Goal: Transaction & Acquisition: Purchase product/service

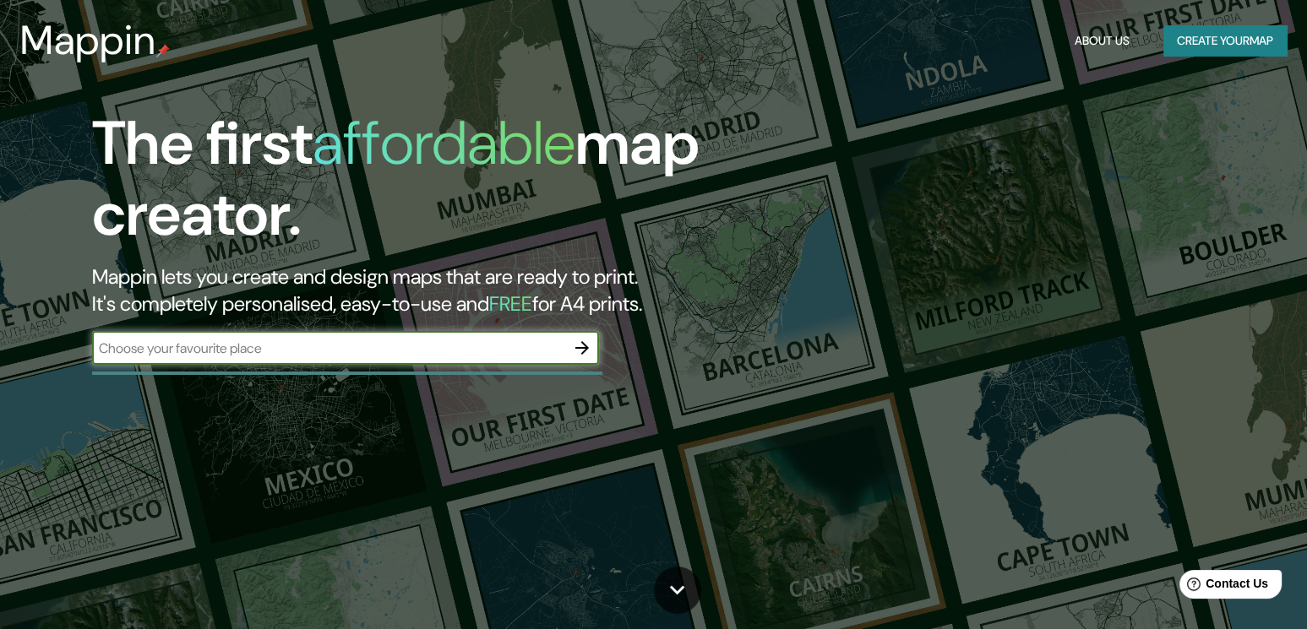
click at [583, 343] on icon "button" at bounding box center [582, 348] width 14 height 14
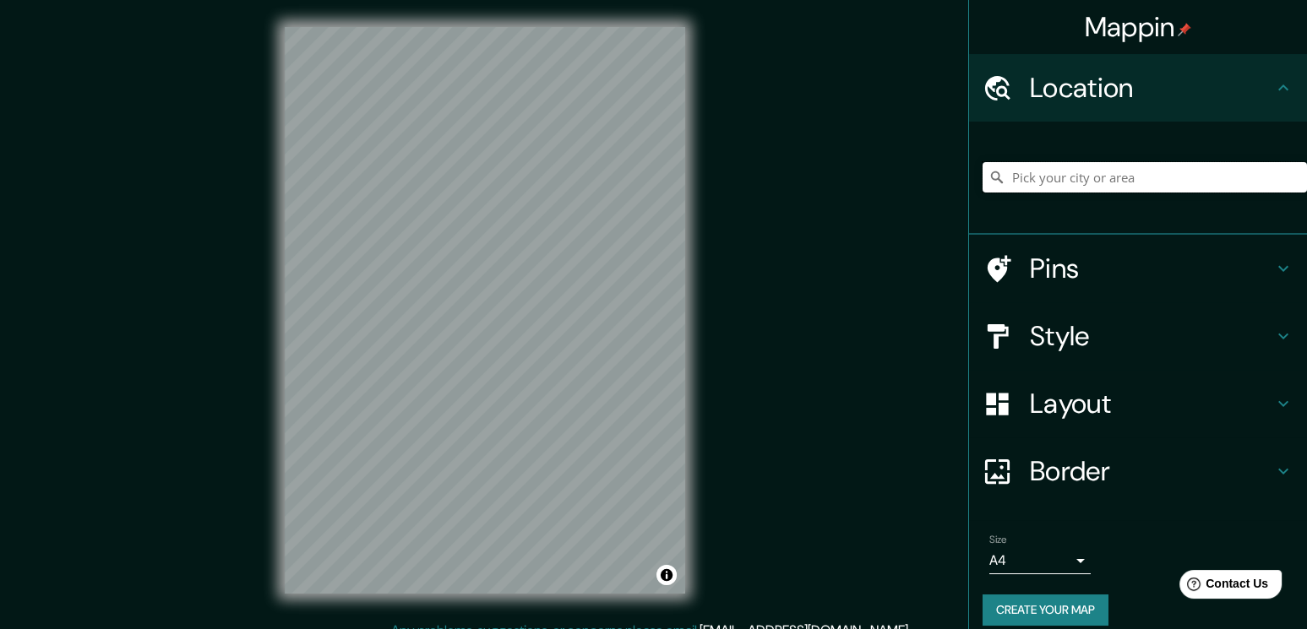
click at [1035, 183] on input "Pick your city or area" at bounding box center [1144, 177] width 324 height 30
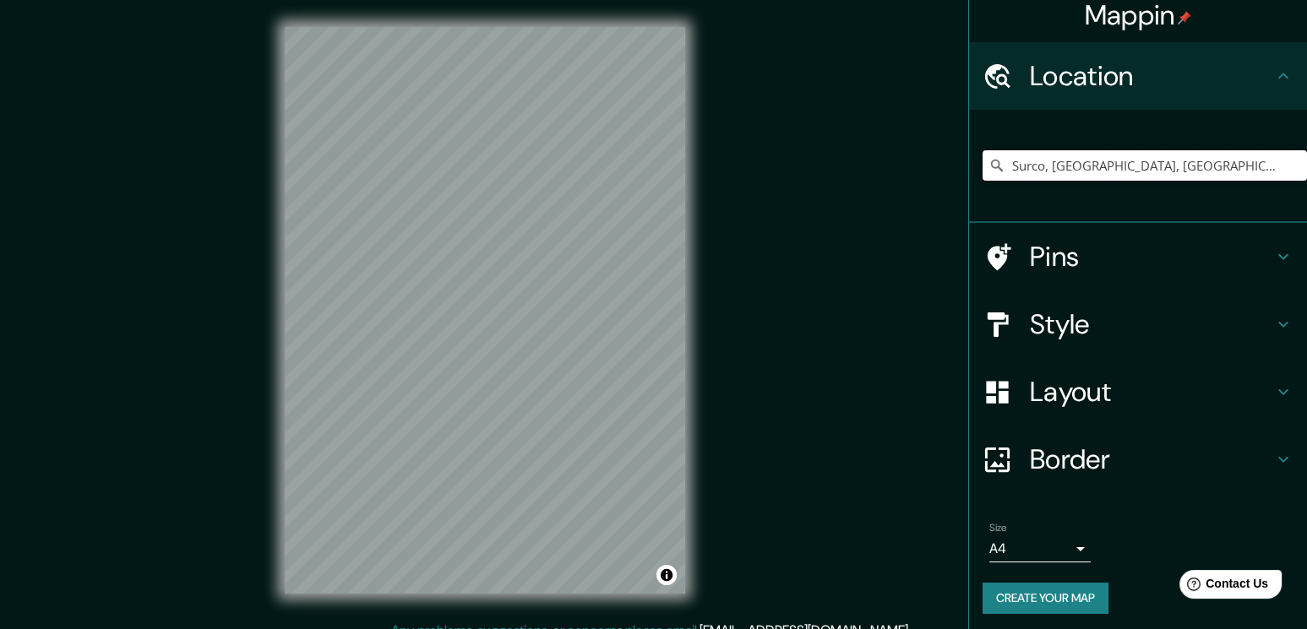
scroll to position [15, 0]
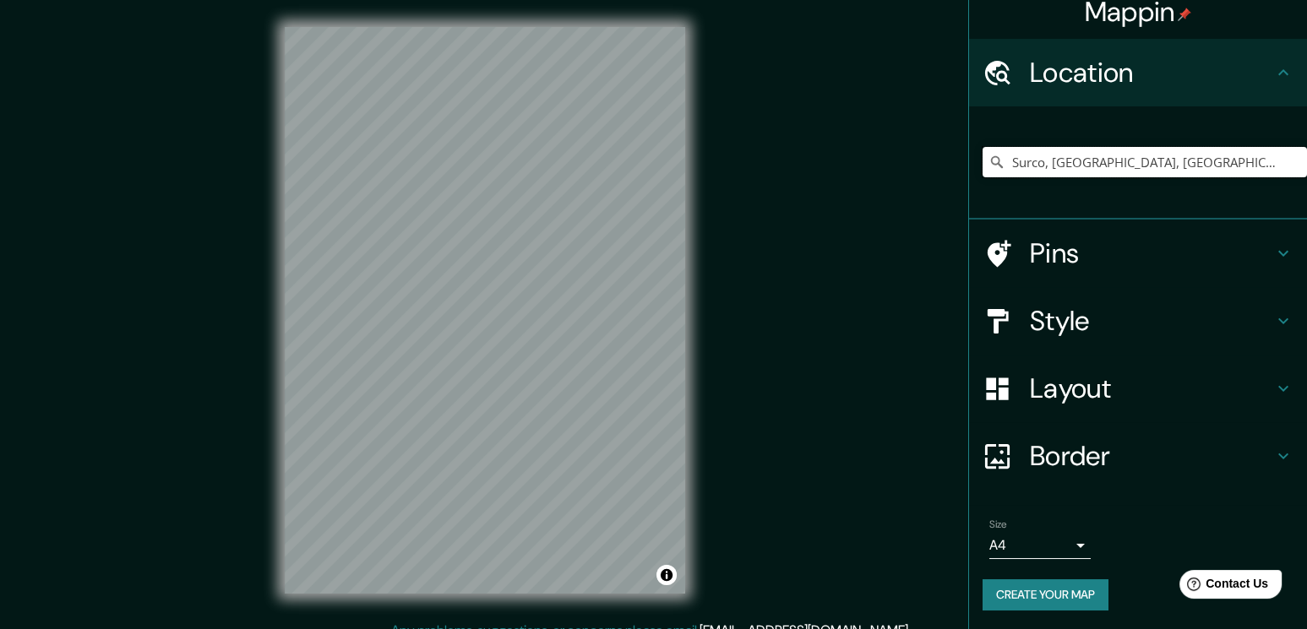
type input "Surco, [GEOGRAPHIC_DATA], [GEOGRAPHIC_DATA], [GEOGRAPHIC_DATA]"
click at [1093, 377] on h4 "Layout" at bounding box center [1151, 389] width 243 height 34
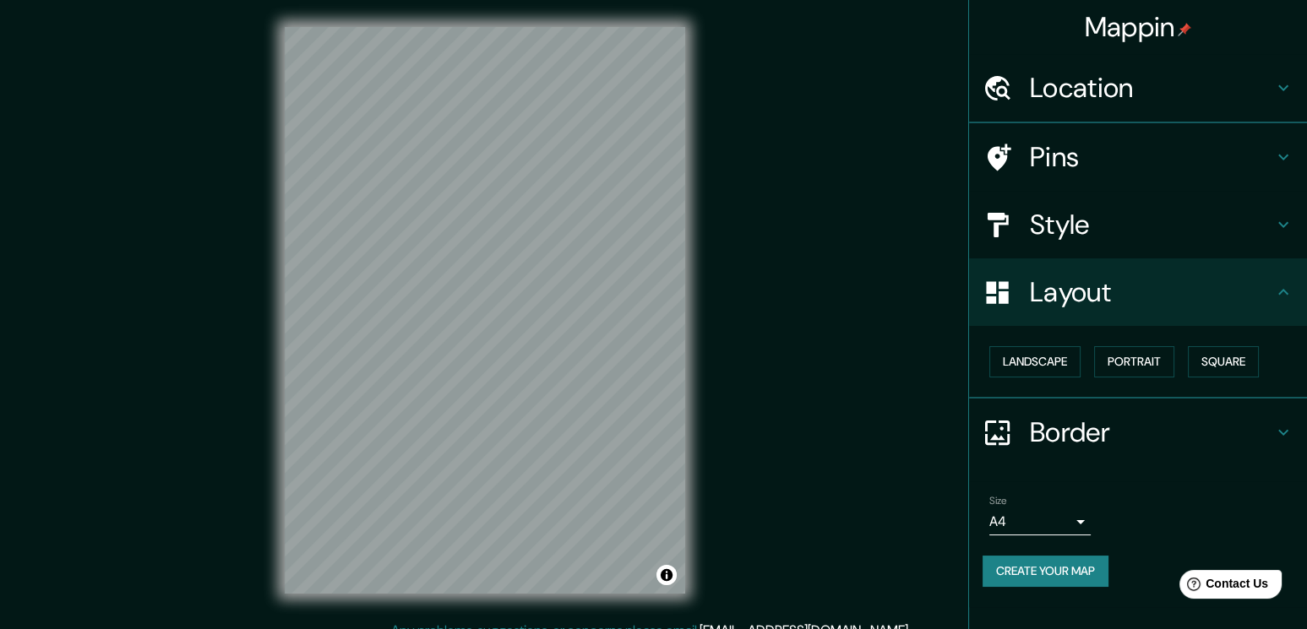
scroll to position [0, 0]
click at [1147, 356] on button "Portrait" at bounding box center [1134, 361] width 80 height 31
click at [1052, 364] on button "Landscape" at bounding box center [1034, 361] width 91 height 31
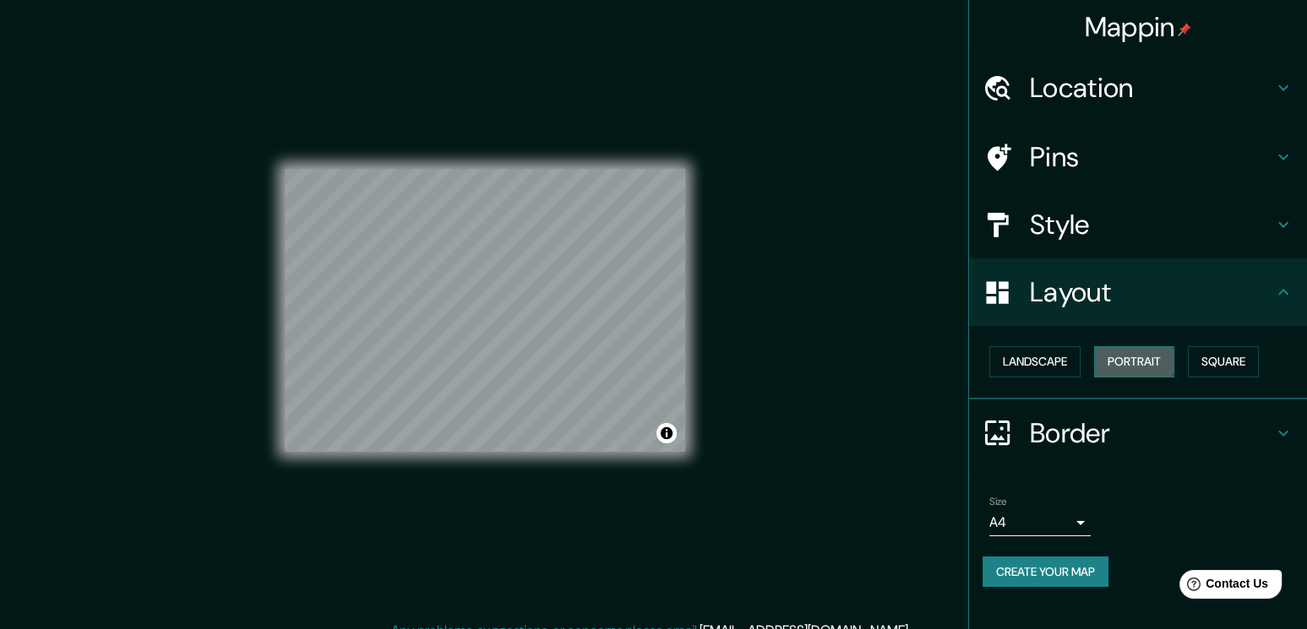
click at [1103, 361] on button "Portrait" at bounding box center [1134, 361] width 80 height 31
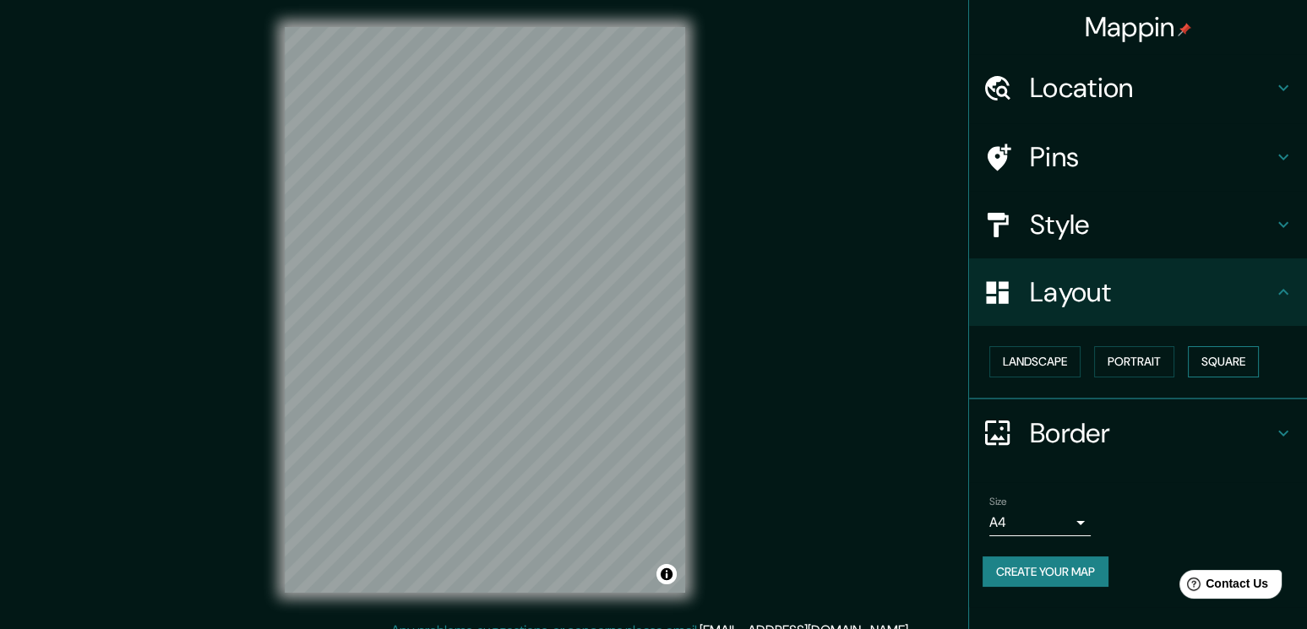
click at [1215, 361] on button "Square" at bounding box center [1223, 361] width 71 height 31
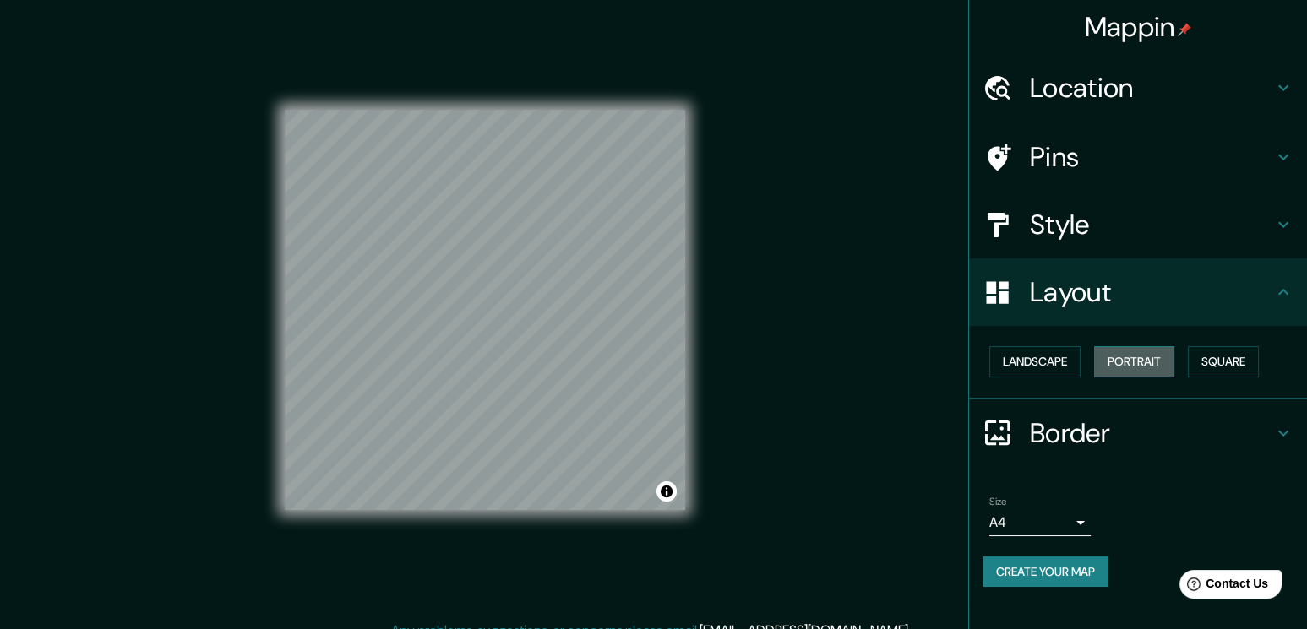
click at [1138, 361] on button "Portrait" at bounding box center [1134, 361] width 80 height 31
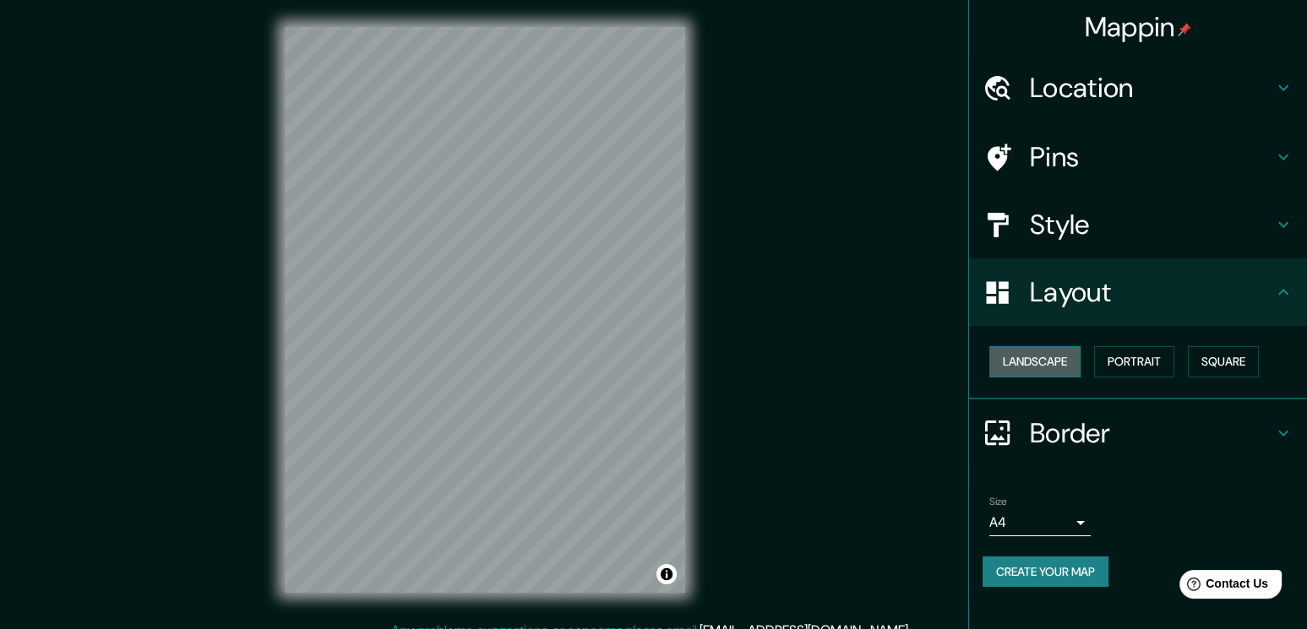
click at [1061, 363] on button "Landscape" at bounding box center [1034, 361] width 91 height 31
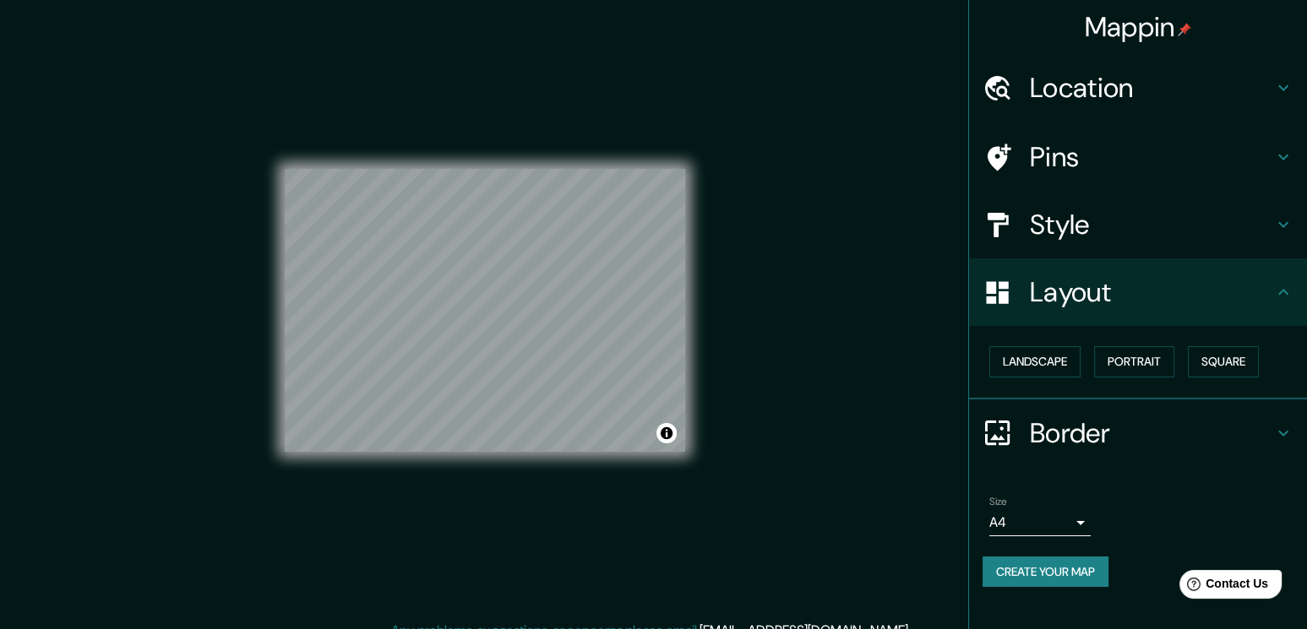
click at [1065, 511] on body "Mappin Location [GEOGRAPHIC_DATA], [GEOGRAPHIC_DATA], [GEOGRAPHIC_DATA], [GEOGR…" at bounding box center [653, 314] width 1307 height 629
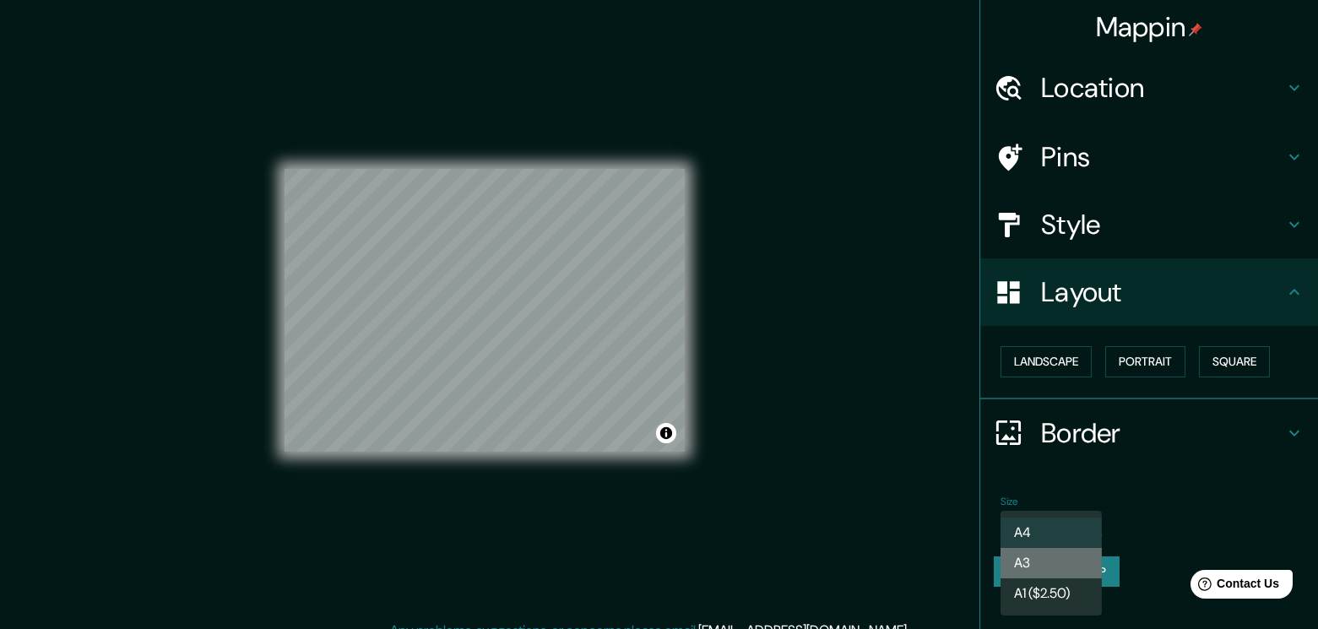
click at [1058, 562] on li "A3" at bounding box center [1051, 563] width 101 height 30
type input "a4"
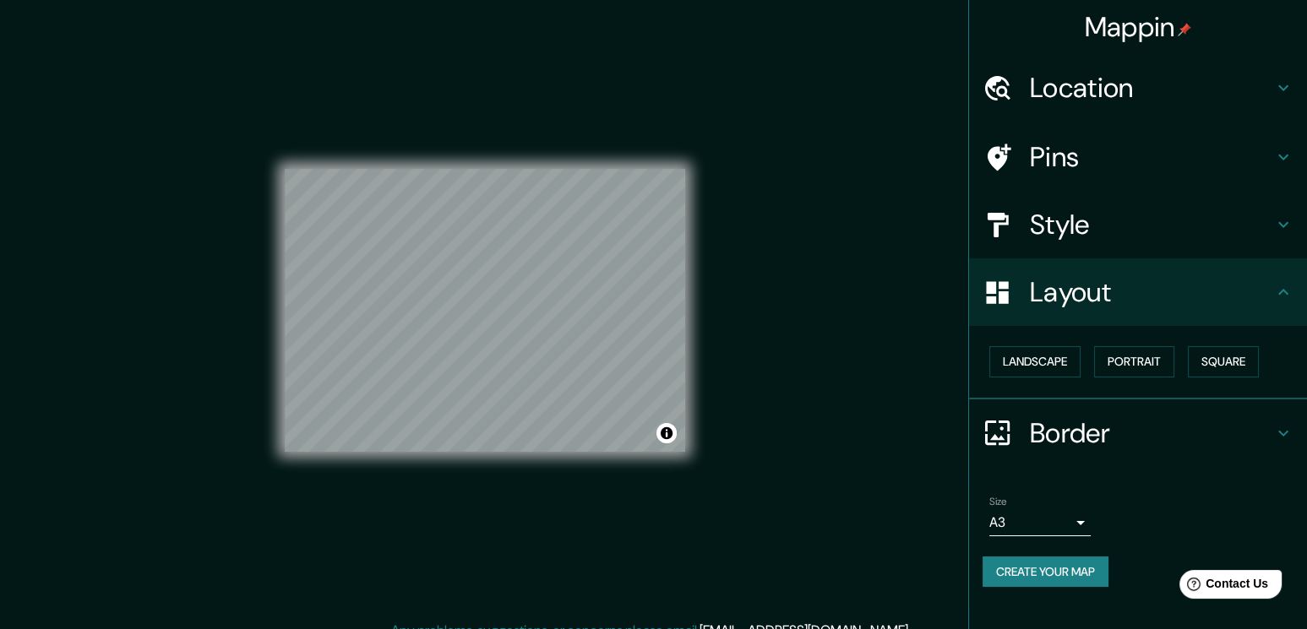
click at [1122, 143] on h4 "Pins" at bounding box center [1151, 157] width 243 height 34
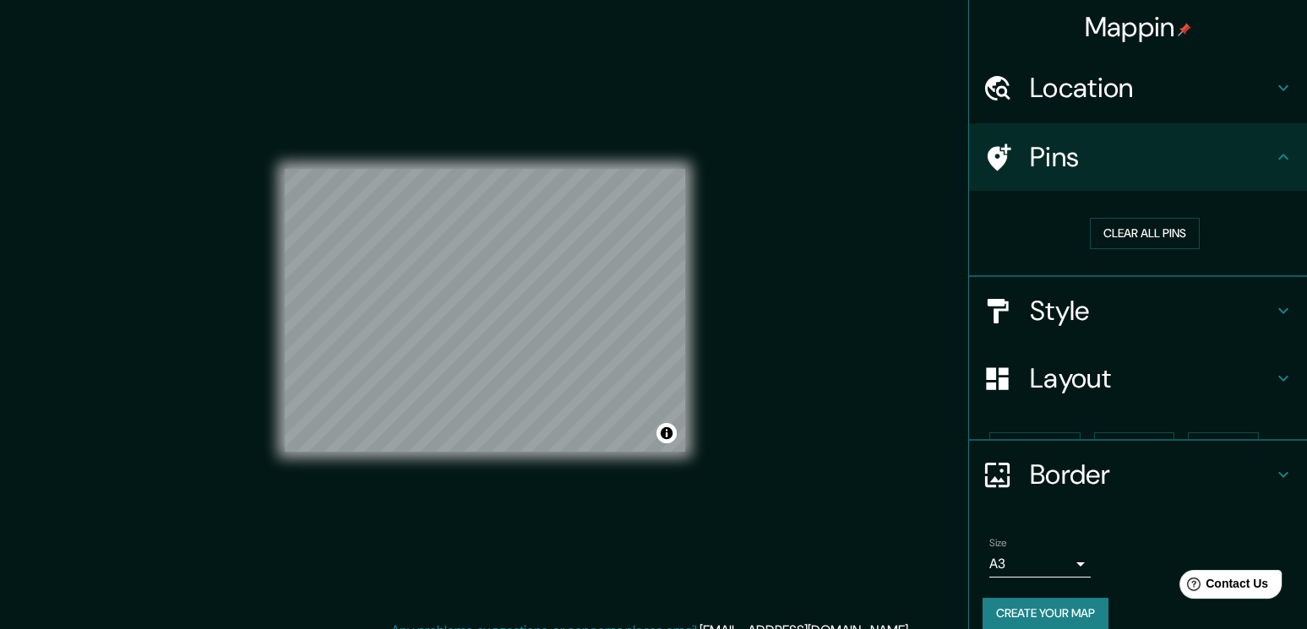
click at [1128, 155] on h4 "Pins" at bounding box center [1151, 157] width 243 height 34
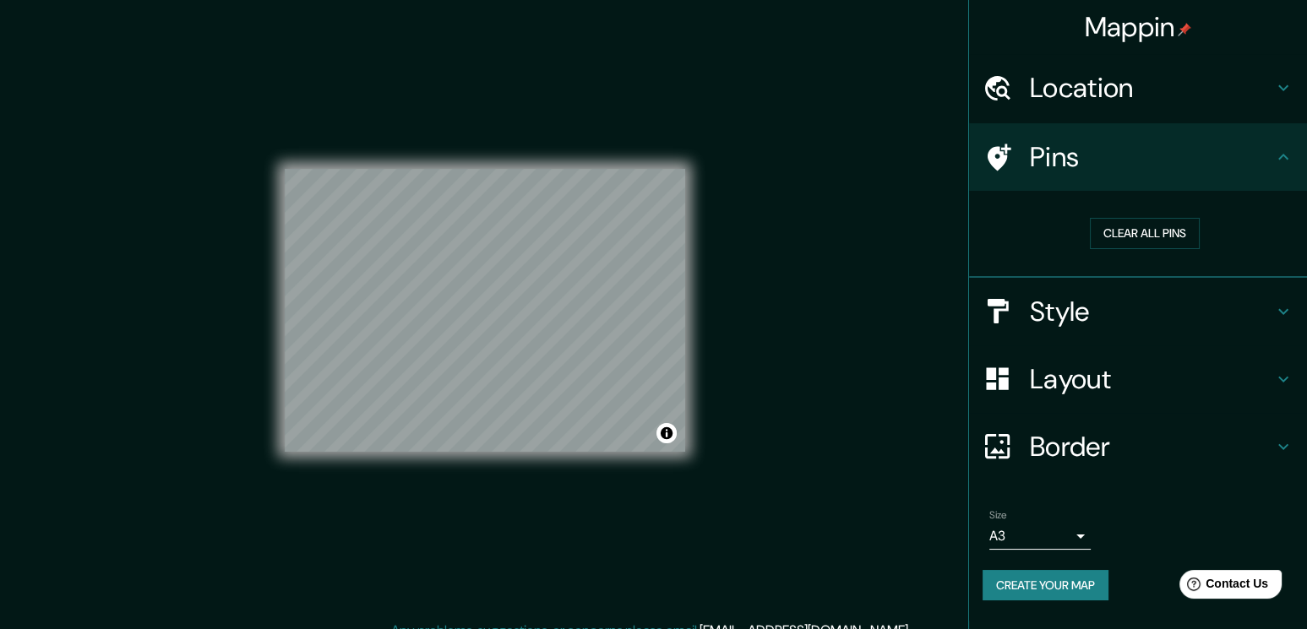
click at [1085, 299] on h4 "Style" at bounding box center [1151, 312] width 243 height 34
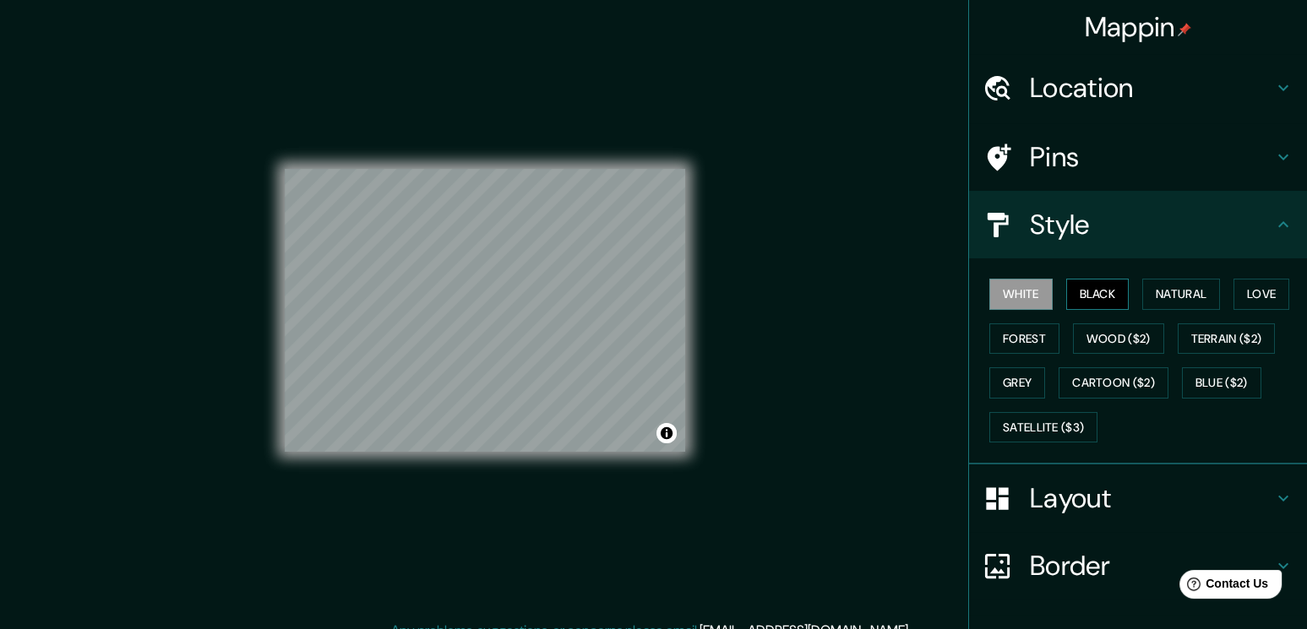
click at [1087, 302] on button "Black" at bounding box center [1097, 294] width 63 height 31
click at [1158, 300] on button "Natural" at bounding box center [1181, 294] width 78 height 31
click at [1255, 297] on button "Love" at bounding box center [1261, 294] width 56 height 31
click at [1188, 296] on button "Natural" at bounding box center [1181, 294] width 78 height 31
click at [802, 397] on div "Mappin Location [GEOGRAPHIC_DATA], [GEOGRAPHIC_DATA], [GEOGRAPHIC_DATA], [GEOGR…" at bounding box center [653, 324] width 1307 height 648
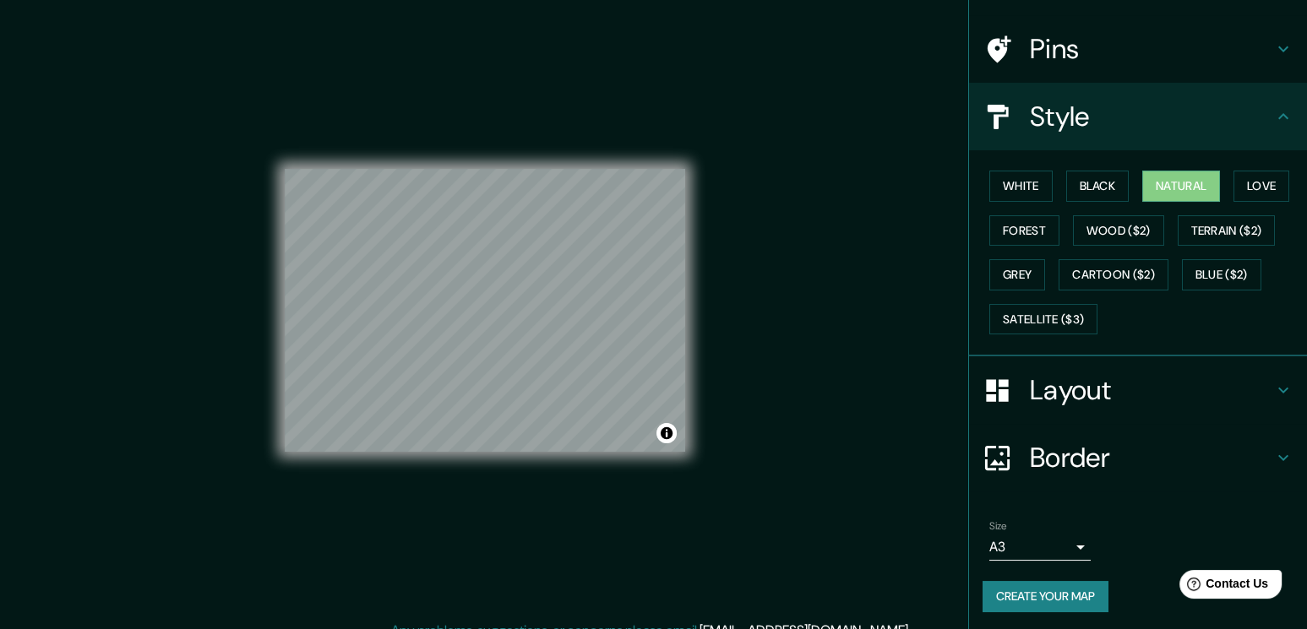
scroll to position [18, 0]
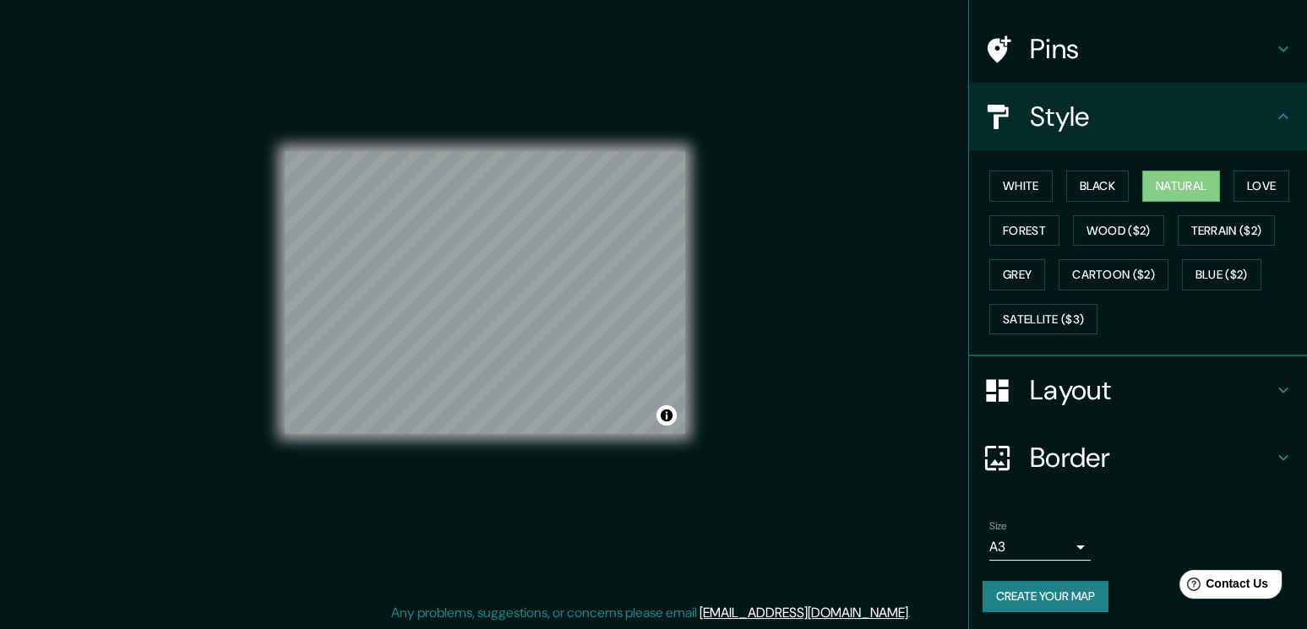
click at [1078, 590] on button "Create your map" at bounding box center [1045, 596] width 126 height 31
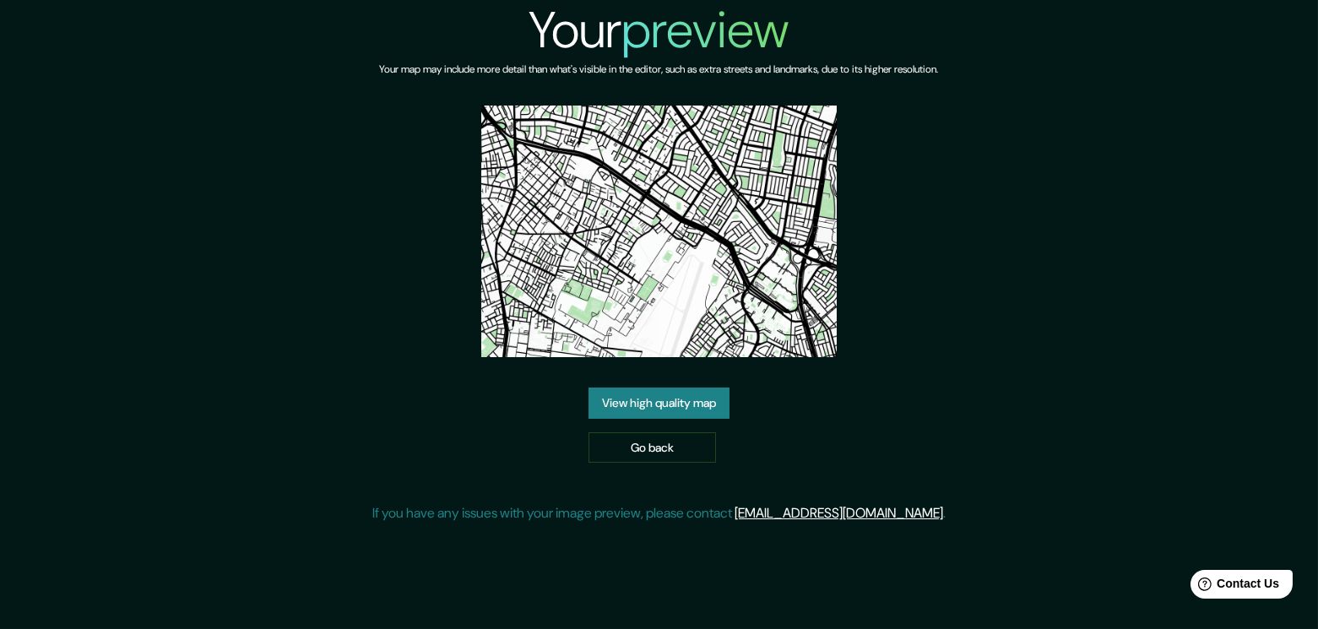
click at [685, 403] on link "View high quality map" at bounding box center [659, 403] width 141 height 31
